Goal: Task Accomplishment & Management: Manage account settings

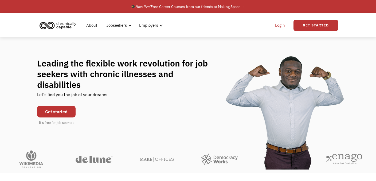
click at [279, 25] on link "Login" at bounding box center [280, 25] width 16 height 17
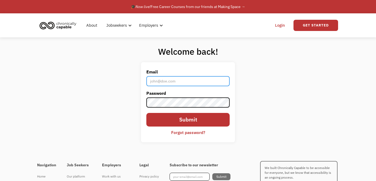
type input "[EMAIL_ADDRESS][PERSON_NAME][DOMAIN_NAME]"
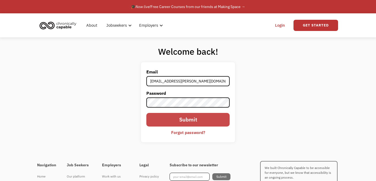
click at [190, 120] on input "Submit" at bounding box center [187, 120] width 83 height 14
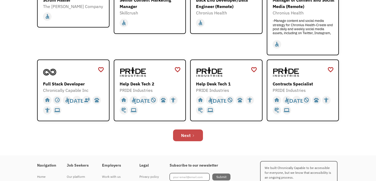
scroll to position [169, 0]
click at [188, 134] on div "Next" at bounding box center [186, 135] width 10 height 6
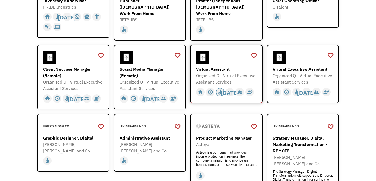
scroll to position [112, 0]
click at [210, 63] on div "Virtual Assistant Organized Q - Virtual Executive Assistant Services https://fo…" at bounding box center [227, 68] width 62 height 34
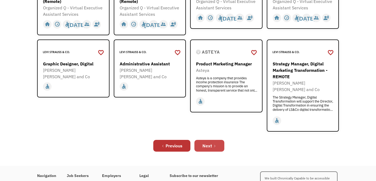
scroll to position [186, 0]
click at [209, 142] on div "Next" at bounding box center [207, 145] width 10 height 6
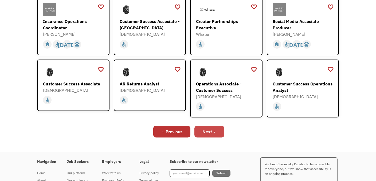
scroll to position [188, 0]
click at [210, 128] on link "Next" at bounding box center [209, 131] width 30 height 12
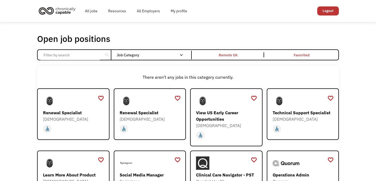
click at [74, 55] on input "Email Form" at bounding box center [69, 55] width 59 height 10
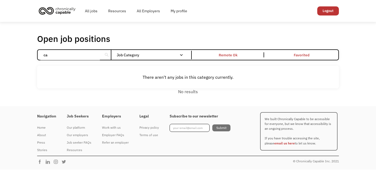
type input "c"
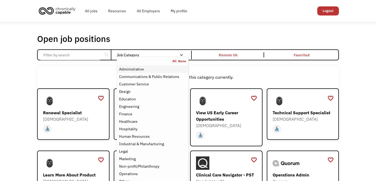
click at [136, 70] on div "Administrative" at bounding box center [131, 69] width 25 height 6
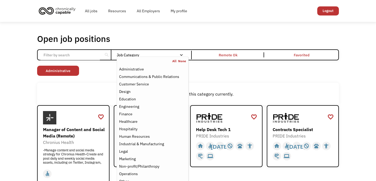
click at [216, 70] on div "Non-profit/Philanthropy Other Transportation Technology Science Sales Operation…" at bounding box center [187, 71] width 301 height 11
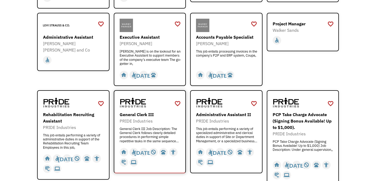
scroll to position [244, 0]
click at [141, 112] on div "General Clerk III" at bounding box center [151, 115] width 62 height 6
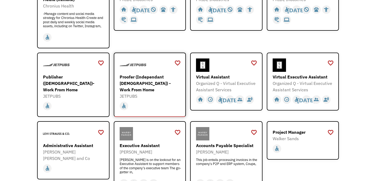
scroll to position [137, 0]
click at [142, 80] on div "Proofer (Independant Contractor) - Work From Home" at bounding box center [151, 82] width 62 height 19
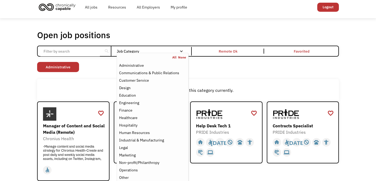
scroll to position [0, 0]
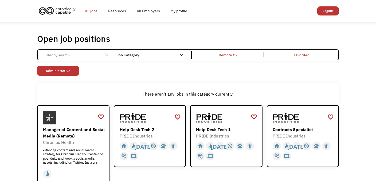
click at [88, 10] on link "All jobs" at bounding box center [91, 10] width 23 height 17
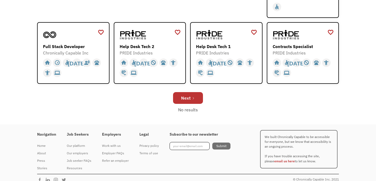
scroll to position [211, 0]
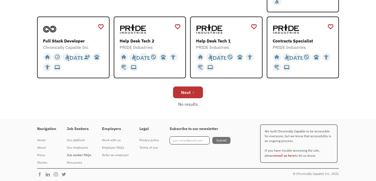
click at [79, 154] on div "Job seeker FAQs" at bounding box center [79, 155] width 25 height 6
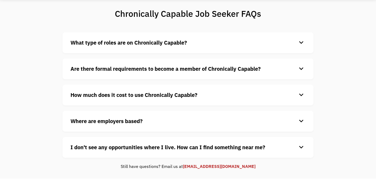
scroll to position [38, 0]
click at [301, 121] on div "keyboard_arrow_down" at bounding box center [301, 121] width 9 height 8
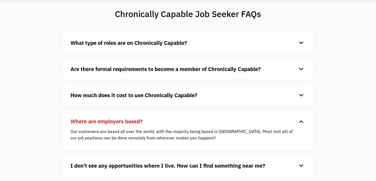
click at [301, 122] on div "keyboard_arrow_down" at bounding box center [301, 121] width 9 height 8
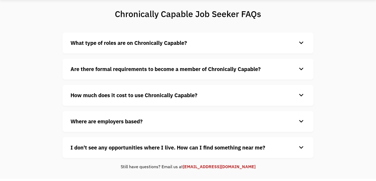
click at [300, 147] on div "keyboard_arrow_down" at bounding box center [301, 148] width 9 height 8
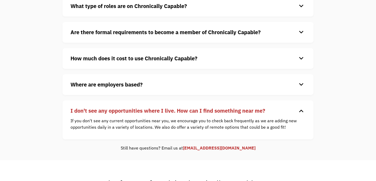
scroll to position [75, 0]
click at [301, 113] on div "keyboard_arrow_down" at bounding box center [301, 110] width 9 height 8
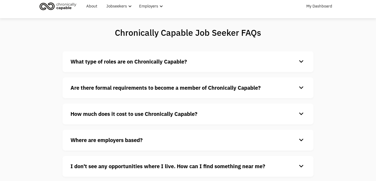
scroll to position [19, 0]
click at [303, 112] on div "keyboard_arrow_down" at bounding box center [301, 114] width 9 height 8
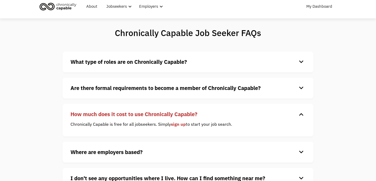
click at [303, 112] on div "keyboard_arrow_down" at bounding box center [301, 114] width 9 height 8
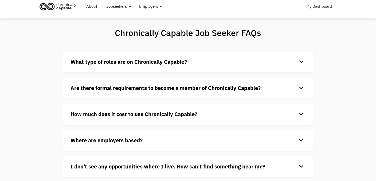
click at [300, 88] on div "keyboard_arrow_down" at bounding box center [301, 88] width 9 height 8
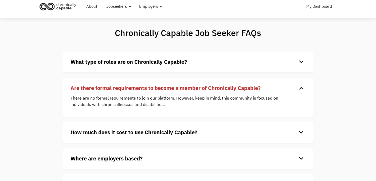
click at [300, 88] on div "keyboard_arrow_down" at bounding box center [301, 88] width 9 height 8
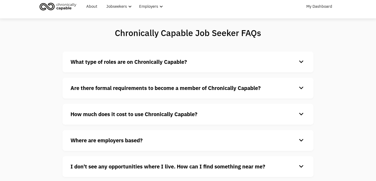
click at [300, 62] on div "keyboard_arrow_down" at bounding box center [301, 62] width 9 height 8
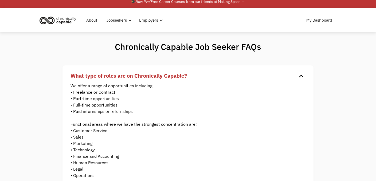
scroll to position [0, 0]
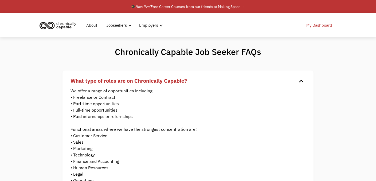
click at [323, 26] on link "My Dashboard" at bounding box center [319, 25] width 32 height 17
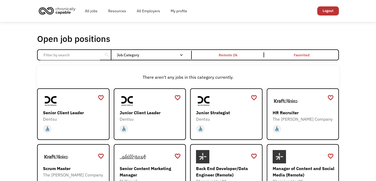
click at [328, 10] on link "Logout" at bounding box center [328, 10] width 22 height 9
